Goal: Task Accomplishment & Management: Use online tool/utility

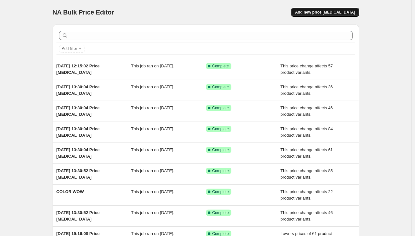
click at [343, 10] on span "Add new price [MEDICAL_DATA]" at bounding box center [325, 12] width 60 height 5
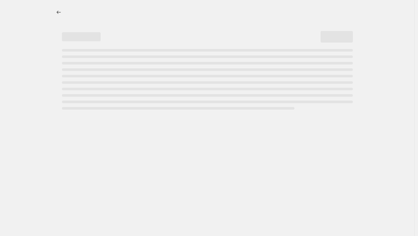
select select "percentage"
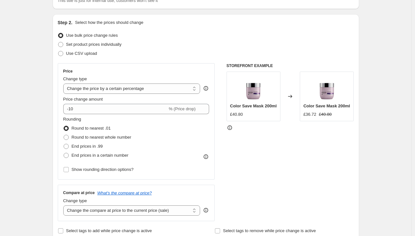
scroll to position [56, 0]
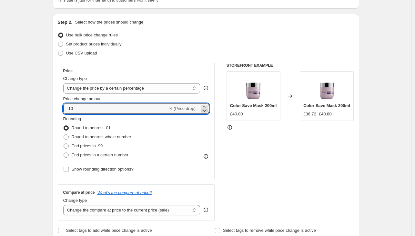
click at [206, 110] on icon at bounding box center [204, 110] width 6 height 6
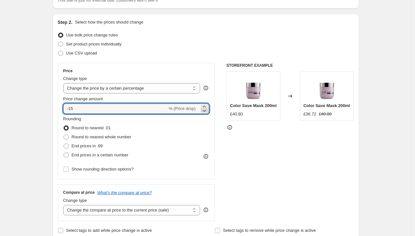
click at [206, 110] on icon at bounding box center [204, 110] width 6 height 6
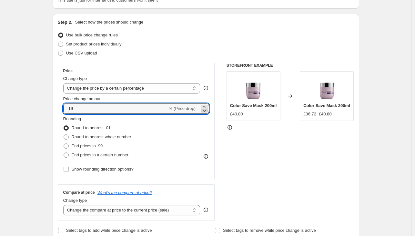
type input "-20"
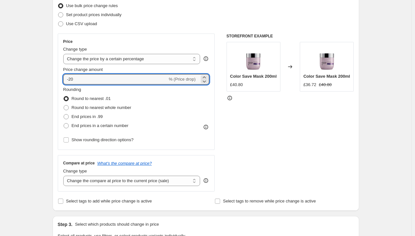
scroll to position [86, 0]
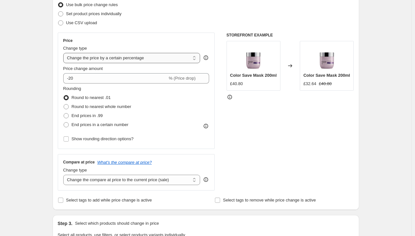
click at [196, 57] on select "Change the price to a certain amount Change the price by a certain amount Chang…" at bounding box center [131, 58] width 137 height 10
click at [65, 53] on select "Change the price to a certain amount Change the price by a certain amount Chang…" at bounding box center [131, 58] width 137 height 10
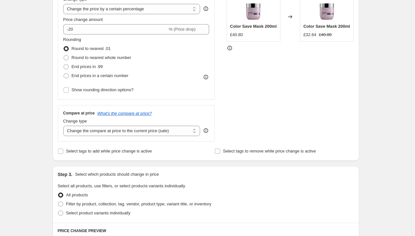
scroll to position [136, 0]
click at [195, 132] on select "Change the compare at price to the current price (sale) Change the compare at p…" at bounding box center [131, 130] width 137 height 10
click at [259, 104] on div "STOREFRONT EXAMPLE Color Save Mask 200ml £40.80 Changed to Color Save Mask 200m…" at bounding box center [289, 62] width 127 height 158
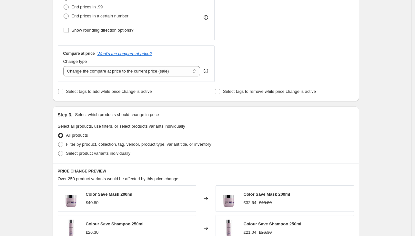
scroll to position [195, 0]
click at [63, 144] on span at bounding box center [60, 143] width 5 height 5
click at [58, 142] on input "Filter by product, collection, tag, vendor, product type, variant title, or inv…" at bounding box center [58, 141] width 0 height 0
radio input "true"
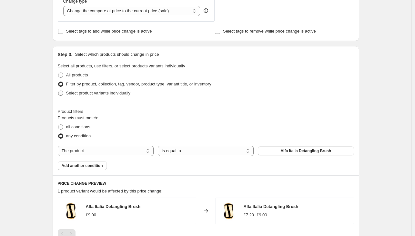
scroll to position [255, 0]
click at [149, 150] on select "The product The product's collection The product's tag The product's vendor The…" at bounding box center [106, 150] width 96 height 10
click at [149, 151] on select "The product The product's collection The product's tag The product's vendor The…" at bounding box center [106, 150] width 96 height 10
click at [290, 153] on span "Alfa Italia Detangling Brush" at bounding box center [305, 150] width 51 height 5
click at [239, 152] on select "Is equal to Is not equal to" at bounding box center [206, 150] width 96 height 10
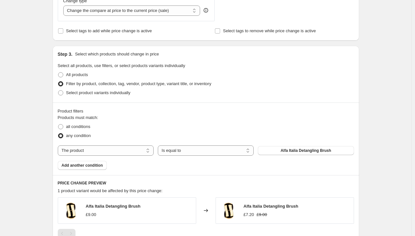
click at [239, 100] on div "Step 3. Select which products should change in price Select all products, use f…" at bounding box center [206, 74] width 306 height 57
click at [63, 127] on span at bounding box center [60, 126] width 5 height 5
click at [58, 124] on input "all conditions" at bounding box center [58, 124] width 0 height 0
radio input "true"
click at [133, 151] on select "The product The product's collection The product's tag The product's vendor The…" at bounding box center [106, 150] width 96 height 10
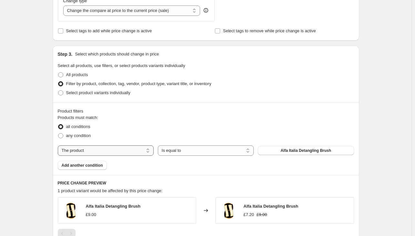
select select "collection"
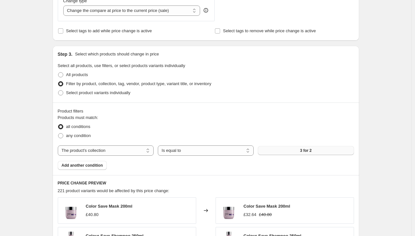
click at [311, 150] on span "3 for 2" at bounding box center [306, 150] width 12 height 5
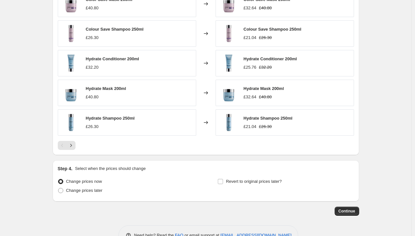
scroll to position [482, 0]
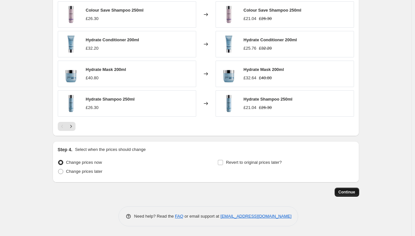
click at [350, 191] on span "Continue" at bounding box center [346, 192] width 17 height 5
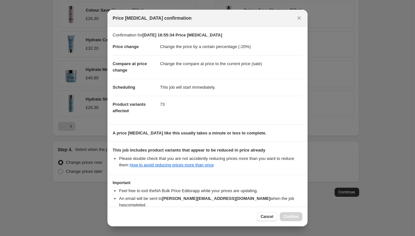
scroll to position [35, 0]
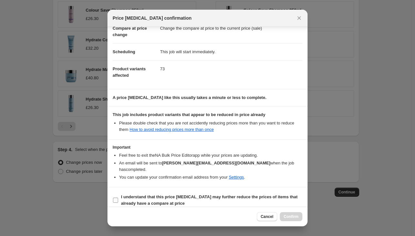
click at [113, 198] on input "I understand that this price change job may further reduce the prices of items …" at bounding box center [115, 200] width 5 height 5
checkbox input "true"
click at [292, 217] on span "Confirm" at bounding box center [290, 216] width 15 height 5
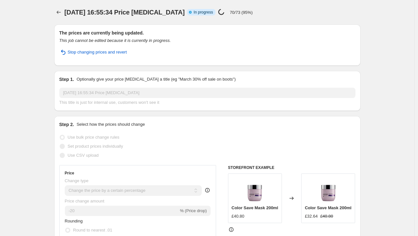
select select "percentage"
select select "collection"
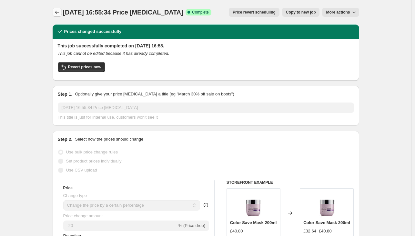
click at [59, 13] on icon "Price change jobs" at bounding box center [57, 12] width 6 height 6
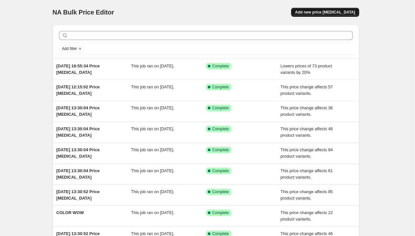
click at [338, 11] on span "Add new price change job" at bounding box center [325, 12] width 60 height 5
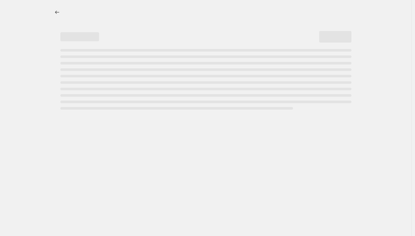
select select "percentage"
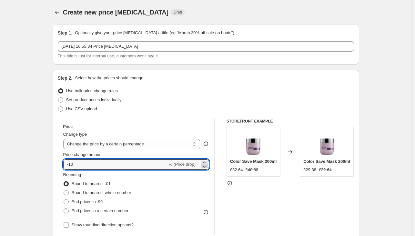
click at [206, 166] on icon at bounding box center [204, 166] width 6 height 6
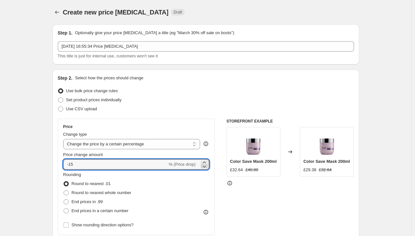
click at [206, 166] on icon at bounding box center [204, 166] width 6 height 6
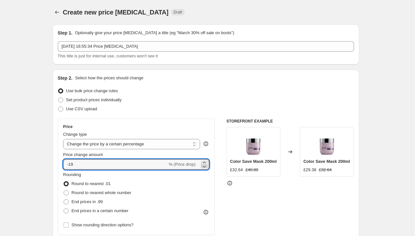
type input "-20"
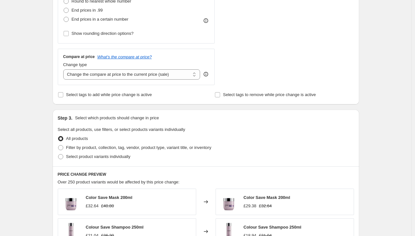
scroll to position [192, 0]
click at [63, 148] on span at bounding box center [60, 147] width 5 height 5
click at [58, 145] on input "Filter by product, collection, tag, vendor, product type, variant title, or inv…" at bounding box center [58, 145] width 0 height 0
radio input "true"
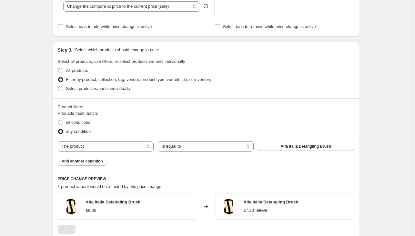
scroll to position [260, 0]
click at [139, 144] on select "The product The product's collection The product's tag The product's vendor The…" at bounding box center [106, 146] width 96 height 10
select select "collection"
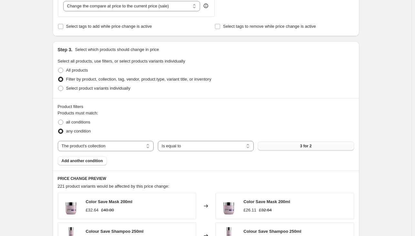
click at [301, 148] on button "3 for 2" at bounding box center [306, 146] width 96 height 9
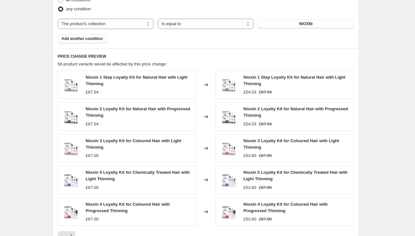
scroll to position [392, 0]
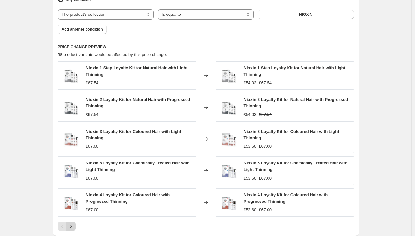
click at [73, 226] on icon "Next" at bounding box center [71, 226] width 6 height 6
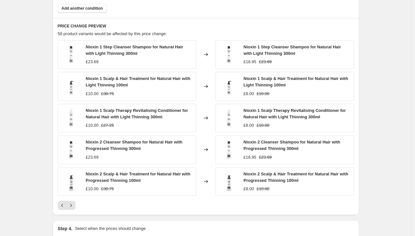
scroll to position [413, 0]
click at [72, 206] on icon "Next" at bounding box center [71, 205] width 6 height 6
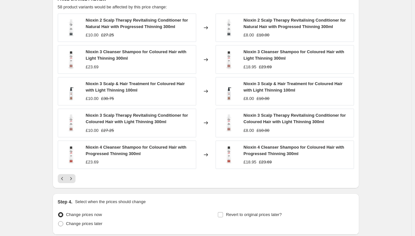
scroll to position [440, 0]
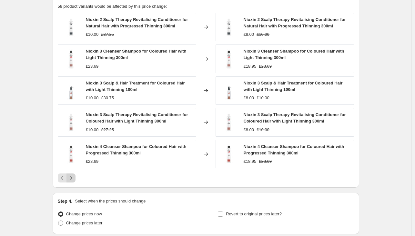
click at [72, 180] on icon "Next" at bounding box center [71, 178] width 6 height 6
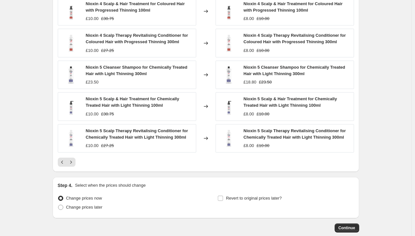
scroll to position [456, 0]
click at [74, 164] on icon "Next" at bounding box center [71, 162] width 6 height 6
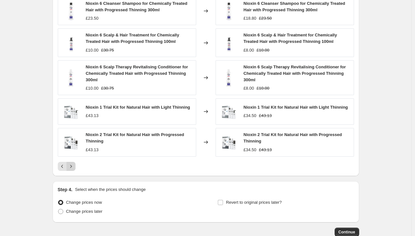
click at [73, 165] on icon "Next" at bounding box center [71, 166] width 6 height 6
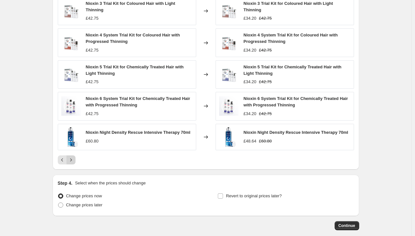
click at [72, 160] on icon "Next" at bounding box center [71, 159] width 2 height 3
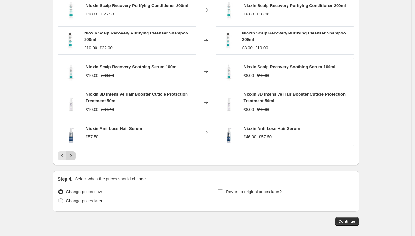
click at [73, 158] on icon "Next" at bounding box center [71, 156] width 6 height 6
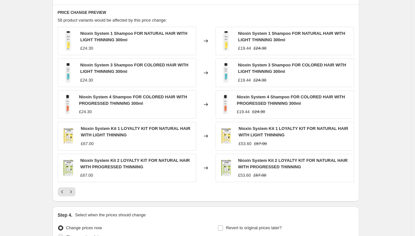
scroll to position [424, 0]
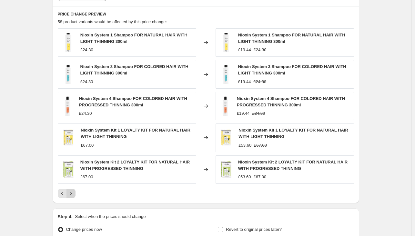
click at [72, 193] on icon "Next" at bounding box center [71, 193] width 6 height 6
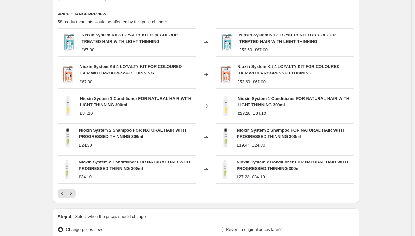
scroll to position [492, 0]
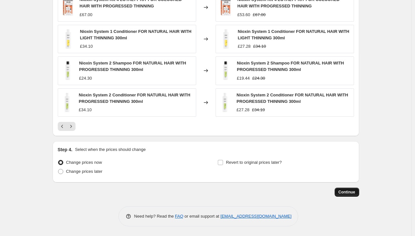
click at [347, 191] on span "Continue" at bounding box center [346, 192] width 17 height 5
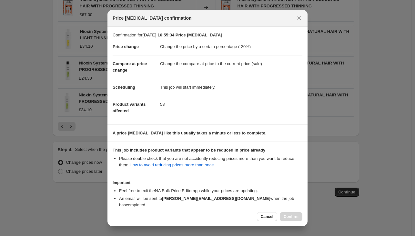
scroll to position [35, 0]
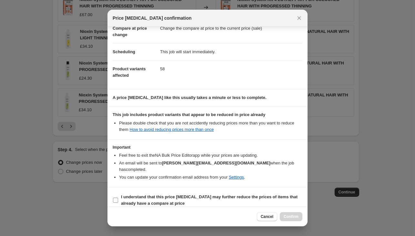
click at [118, 198] on input "I understand that this price change job may further reduce the prices of items …" at bounding box center [115, 200] width 5 height 5
checkbox input "true"
click at [295, 218] on span "Confirm" at bounding box center [290, 216] width 15 height 5
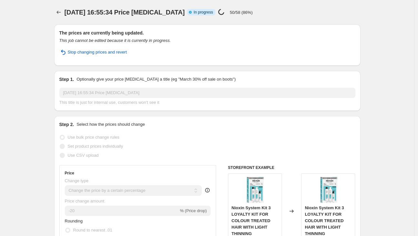
select select "percentage"
select select "collection"
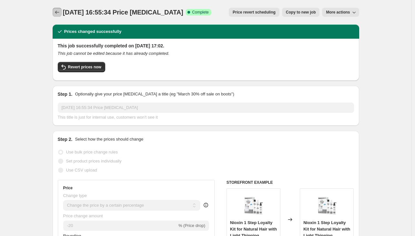
click at [60, 13] on icon "Price change jobs" at bounding box center [57, 12] width 6 height 6
